Goal: Transaction & Acquisition: Purchase product/service

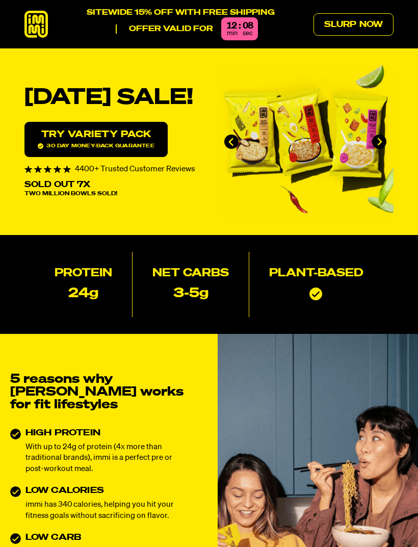
click at [376, 28] on link "Slurp Now" at bounding box center [354, 24] width 80 height 22
click at [364, 29] on link "Slurp Now" at bounding box center [354, 24] width 80 height 22
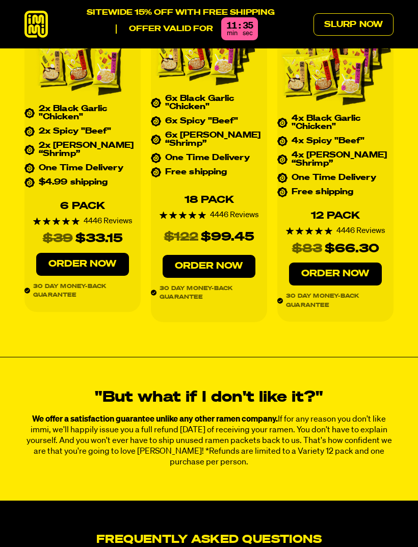
scroll to position [3973, 0]
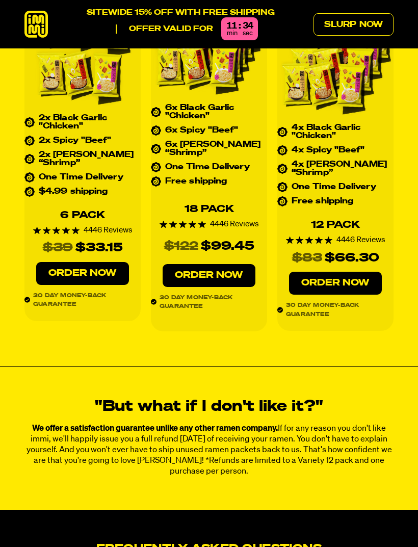
click at [40, 23] on icon at bounding box center [35, 24] width 23 height 27
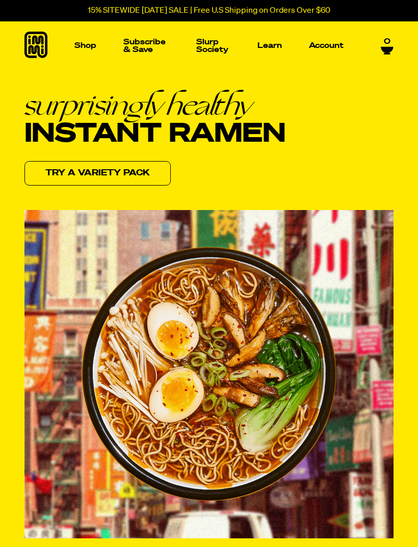
click at [86, 47] on p "Shop" at bounding box center [85, 46] width 22 height 8
click at [52, 129] on img "Main navigation" at bounding box center [54, 124] width 70 height 70
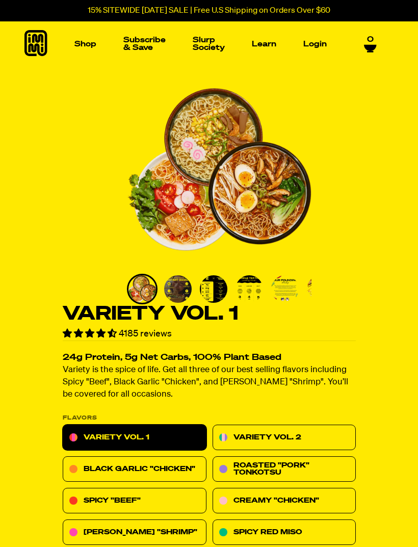
click at [65, 124] on img "Main navigation" at bounding box center [54, 121] width 70 height 70
click at [164, 128] on img "Main navigation" at bounding box center [158, 121] width 70 height 70
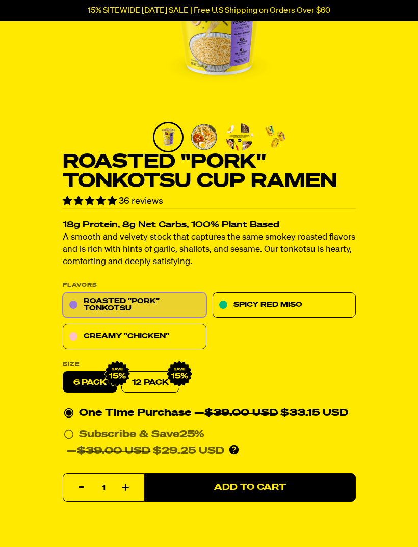
scroll to position [153, 0]
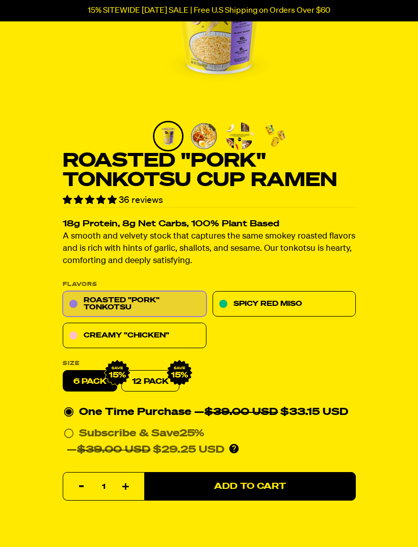
click at [308, 306] on link "Spicy Red Miso" at bounding box center [284, 305] width 144 height 26
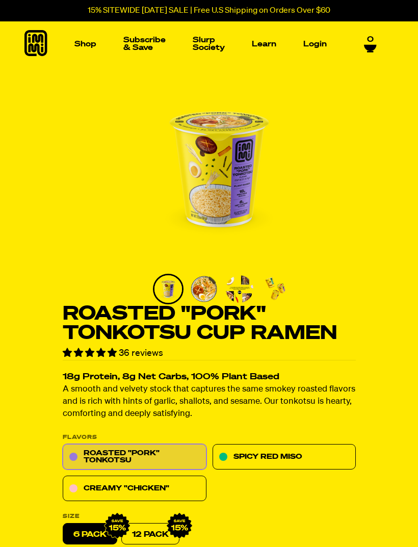
click at [272, 124] on img "Main navigation" at bounding box center [261, 121] width 70 height 70
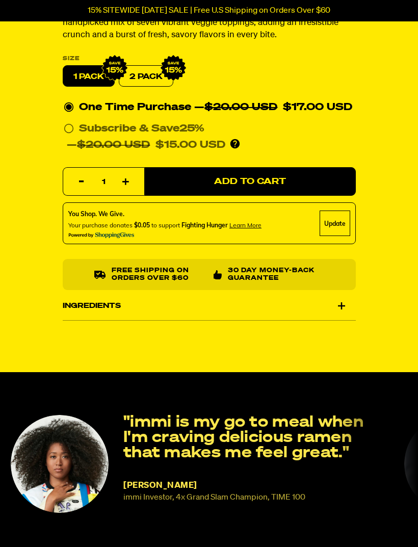
scroll to position [368, 0]
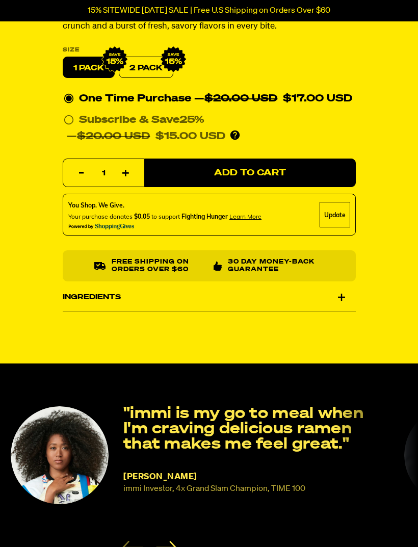
click at [347, 298] on div "Ingredients" at bounding box center [209, 297] width 293 height 29
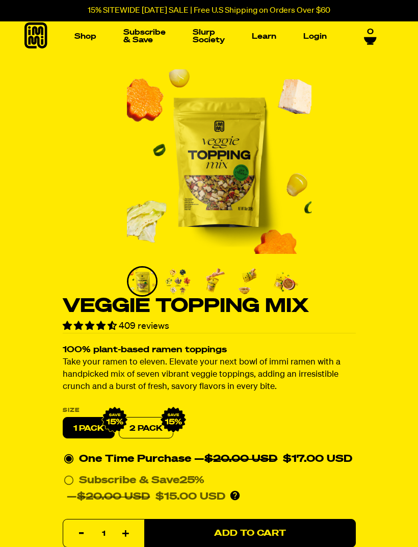
scroll to position [5, 0]
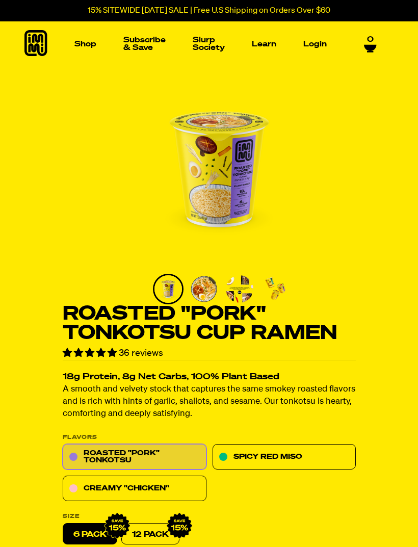
click at [69, 122] on img "Main navigation" at bounding box center [54, 121] width 70 height 70
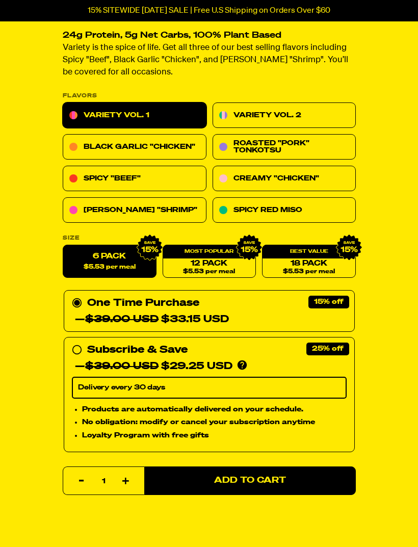
scroll to position [322, 0]
click at [326, 212] on link "Spicy Red Miso" at bounding box center [284, 211] width 144 height 26
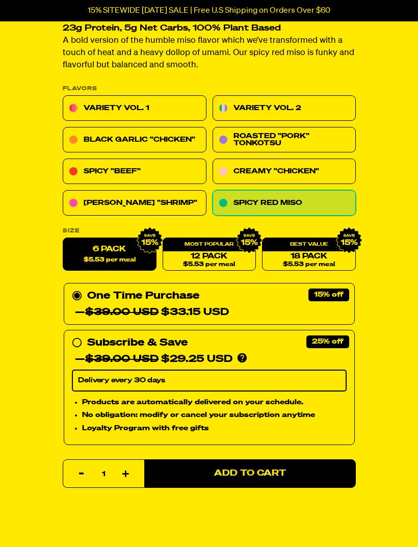
scroll to position [330, 0]
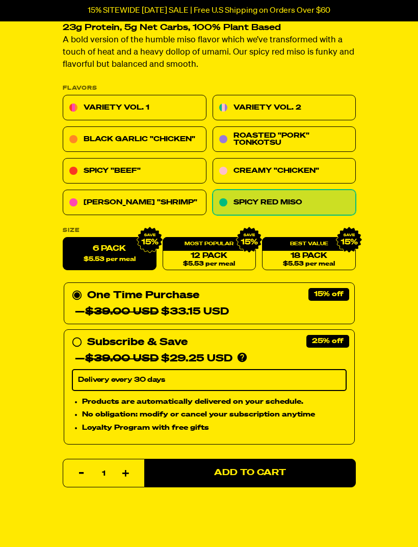
click at [316, 468] on button "Add to Cart" at bounding box center [250, 473] width 212 height 29
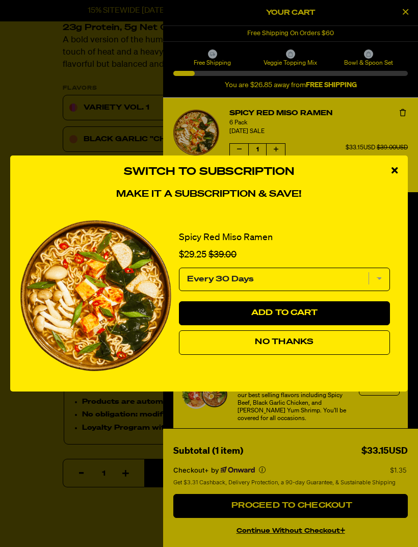
click at [394, 175] on icon "close modal" at bounding box center [395, 170] width 6 height 9
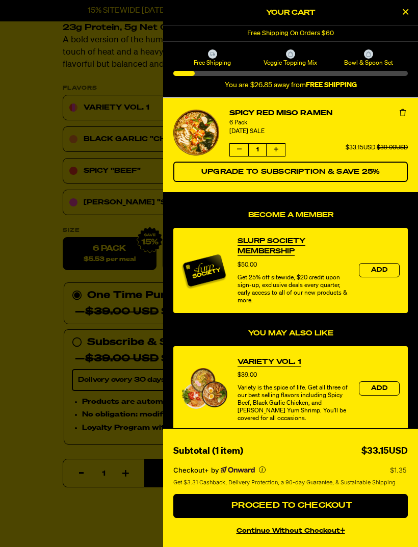
click at [103, 137] on div at bounding box center [209, 273] width 418 height 547
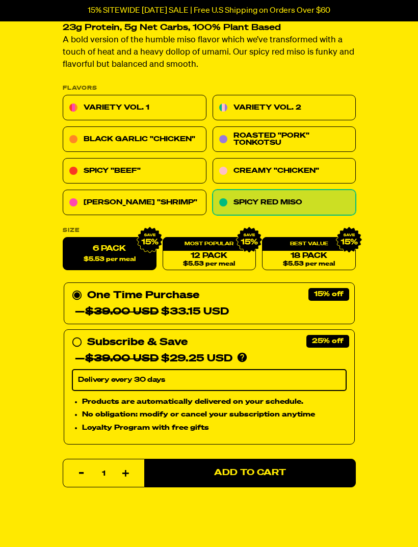
click at [125, 136] on link "Black Garlic "Chicken"" at bounding box center [135, 140] width 144 height 26
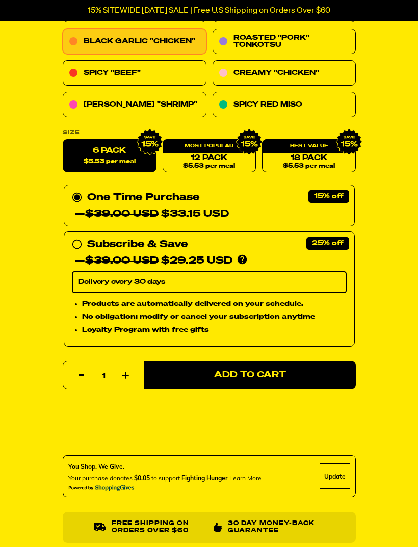
scroll to position [437, 0]
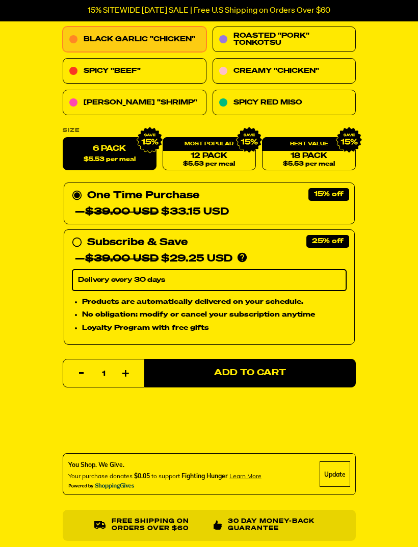
click at [310, 369] on button "Add to Cart" at bounding box center [250, 374] width 212 height 29
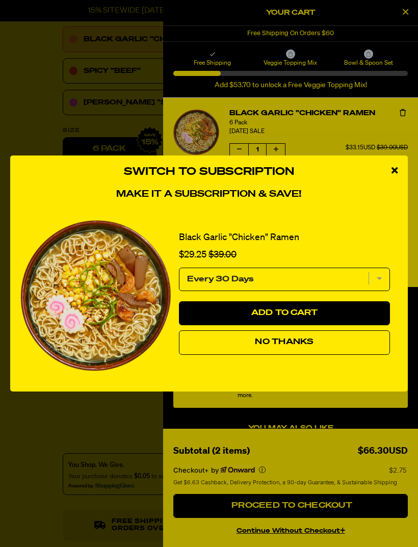
click at [301, 346] on span "No Thanks" at bounding box center [284, 342] width 59 height 8
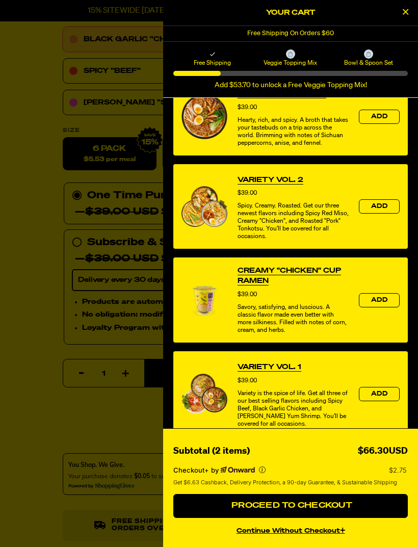
scroll to position [363, 0]
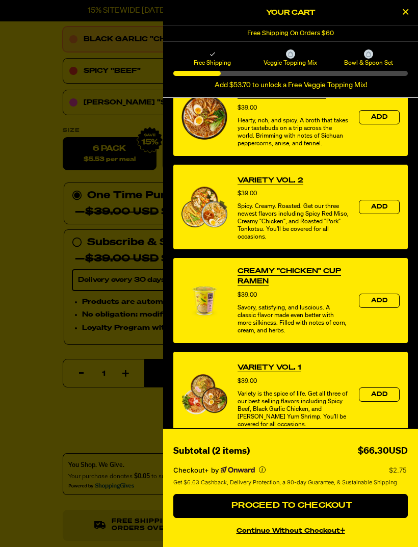
click at [403, 12] on icon "Close Cart" at bounding box center [406, 11] width 6 height 9
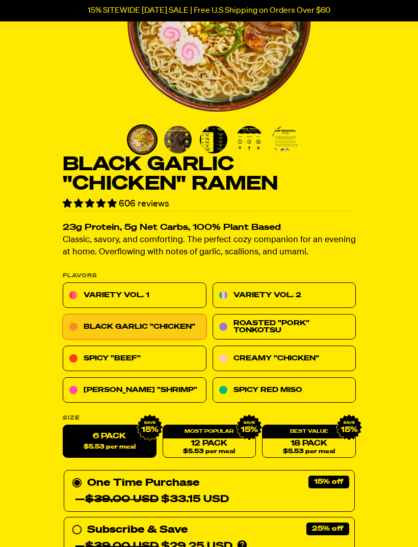
scroll to position [155, 0]
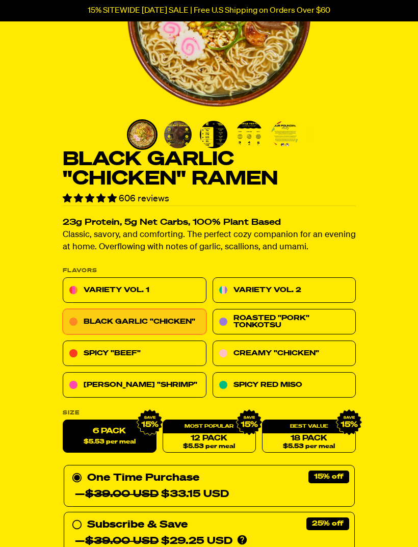
click at [286, 347] on link "Creamy "Chicken"" at bounding box center [284, 354] width 144 height 26
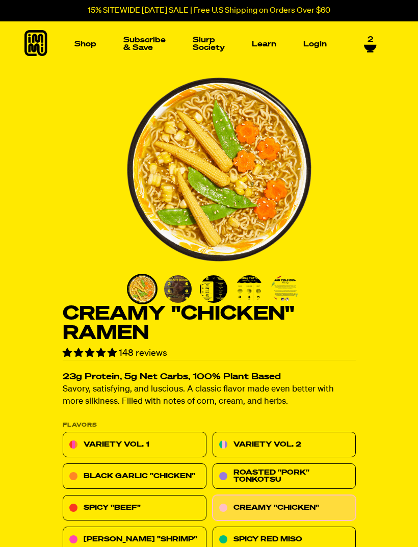
click at [269, 123] on img "Main navigation" at bounding box center [261, 121] width 70 height 70
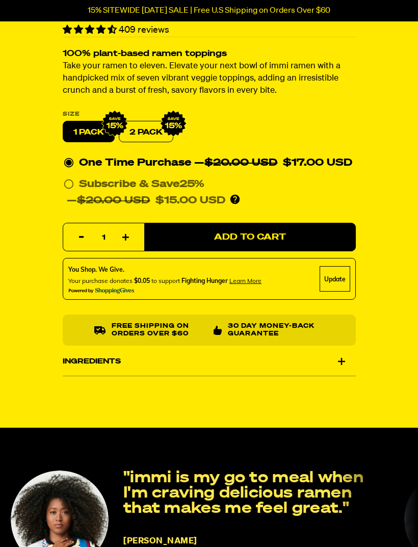
scroll to position [223, 0]
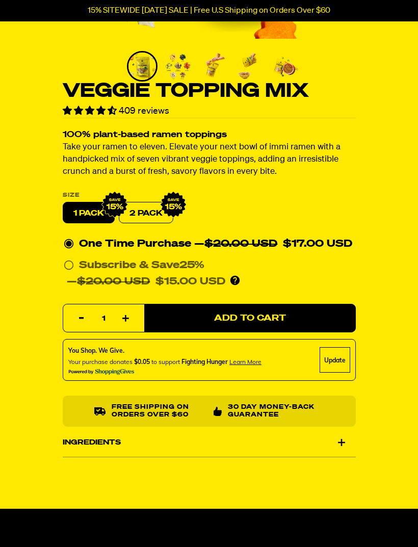
click at [340, 362] on div "Update" at bounding box center [335, 361] width 31 height 26
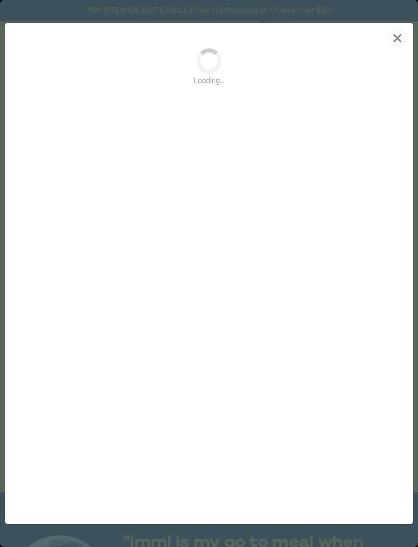
scroll to position [0, 0]
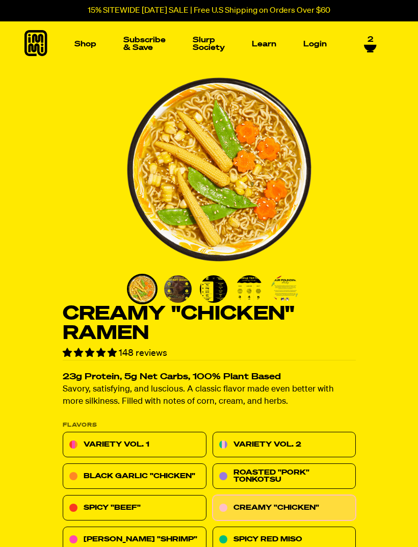
click at [268, 142] on img "Main navigation" at bounding box center [261, 121] width 70 height 70
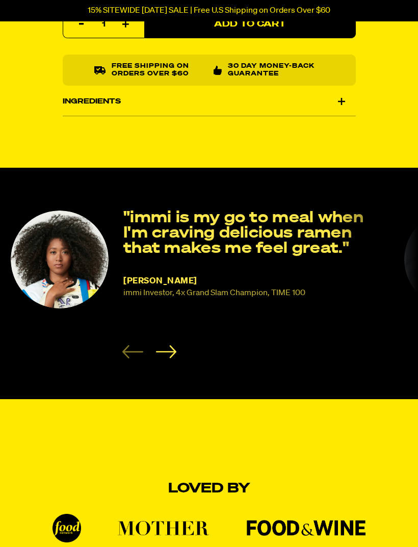
scroll to position [517, 0]
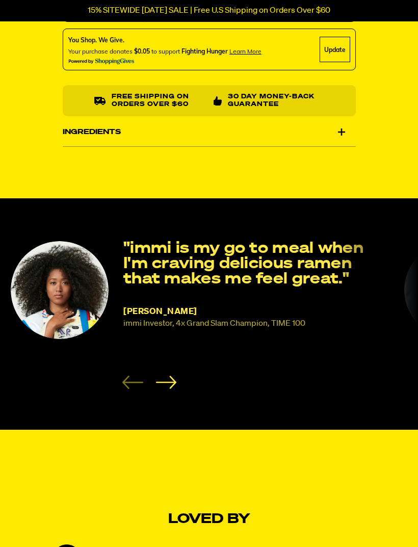
click at [342, 104] on div "Free shipping on orders over $60 30 Day Money-Back Guarantee" at bounding box center [209, 101] width 293 height 31
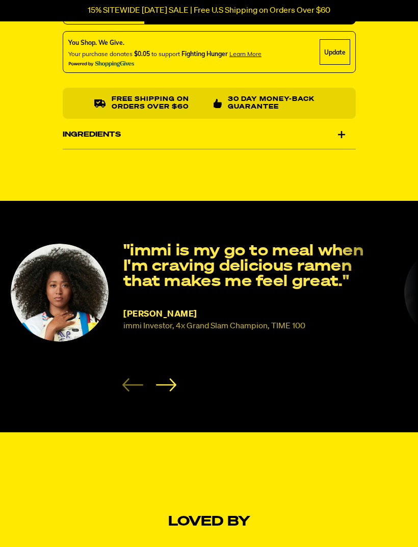
scroll to position [514, 0]
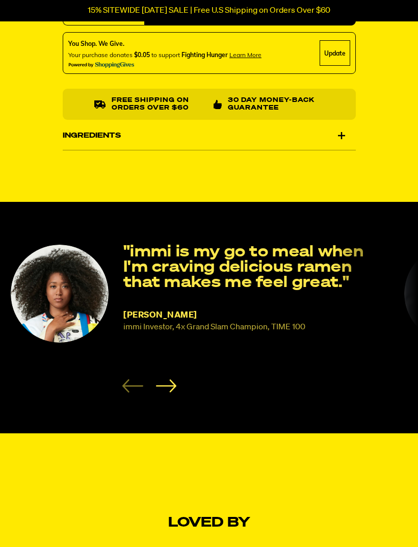
click at [341, 141] on div "Ingredients" at bounding box center [209, 135] width 293 height 29
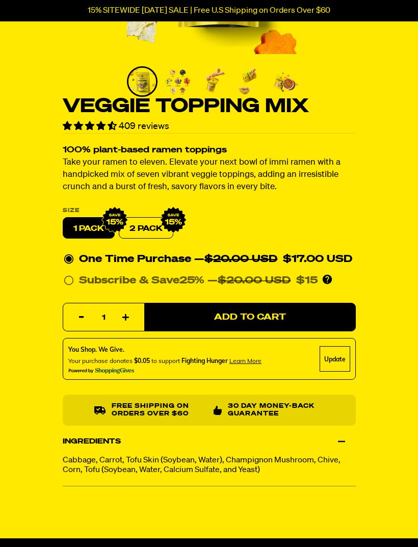
scroll to position [207, 0]
click at [155, 230] on label "2 PACK" at bounding box center [146, 228] width 55 height 21
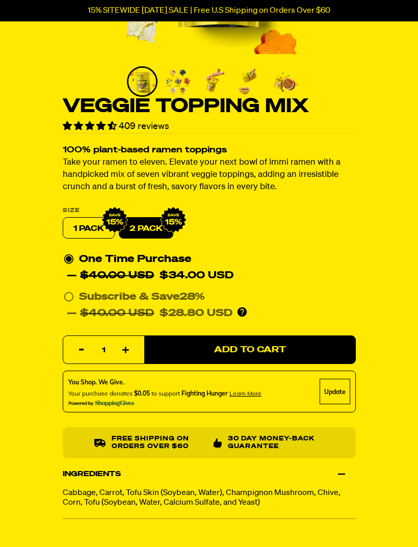
scroll to position [208, 0]
click at [91, 227] on label "1 PACK" at bounding box center [89, 228] width 52 height 21
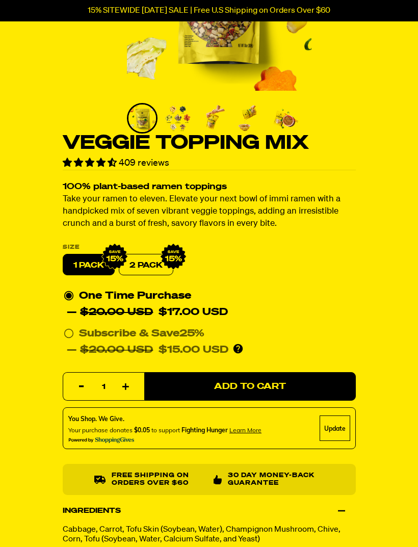
scroll to position [179, 0]
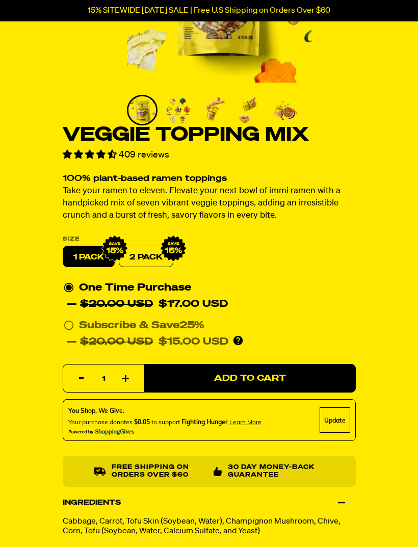
click at [334, 365] on button "Add to Cart" at bounding box center [250, 379] width 212 height 29
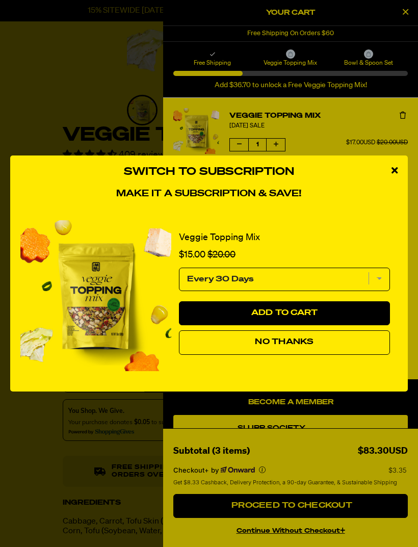
click at [393, 186] on div "close modal" at bounding box center [395, 171] width 27 height 31
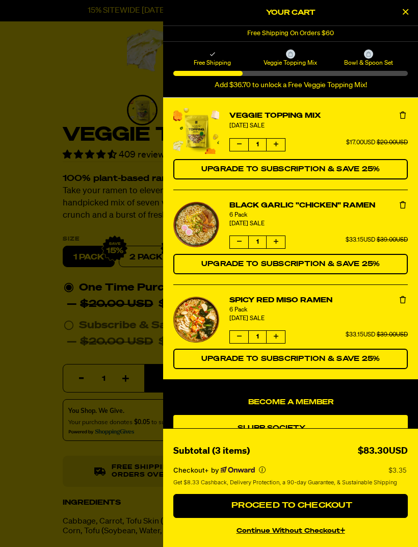
click at [366, 519] on button "Proceed to Checkout" at bounding box center [290, 506] width 235 height 24
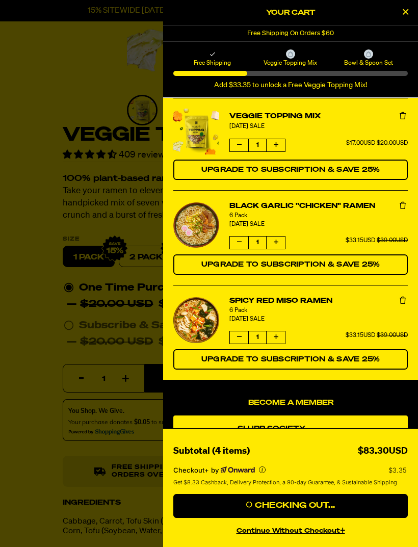
scroll to position [212, 0]
